Goal: Task Accomplishment & Management: Use online tool/utility

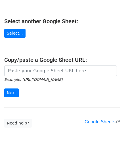
scroll to position [57, 0]
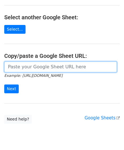
drag, startPoint x: 28, startPoint y: 65, endPoint x: 31, endPoint y: 59, distance: 6.7
click at [28, 65] on input "url" at bounding box center [60, 67] width 113 height 11
paste input "https://docs.google.com/spreadsheets/d/1SFGF7laVz3hawhk58xy-m7Qv7bHS3qqHppN91_o…"
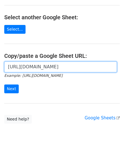
scroll to position [0, 125]
type input "https://docs.google.com/spreadsheets/d/1SFGF7laVz3hawhk58xy-m7Qv7bHS3qqHppN91_o…"
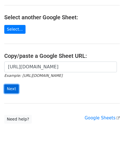
click at [15, 84] on input "Next" at bounding box center [11, 88] width 14 height 9
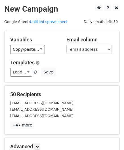
scroll to position [69, 0]
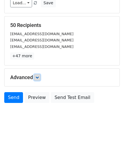
click at [40, 76] on link at bounding box center [37, 77] width 6 height 6
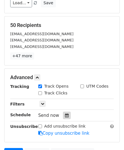
click at [63, 115] on div at bounding box center [67, 115] width 8 height 7
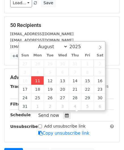
type input "[DATE] 12:00"
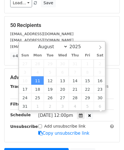
scroll to position [0, 0]
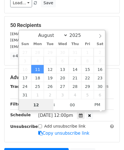
paste input "Hour"
type input "2"
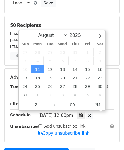
type input "[DATE] 14:00"
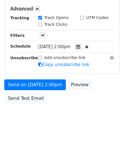
scroll to position [138, 0]
